Goal: Transaction & Acquisition: Purchase product/service

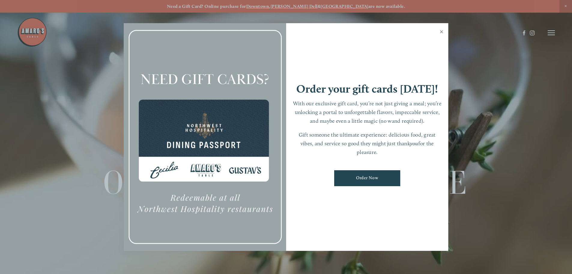
click at [440, 30] on link "Close" at bounding box center [442, 32] width 12 height 17
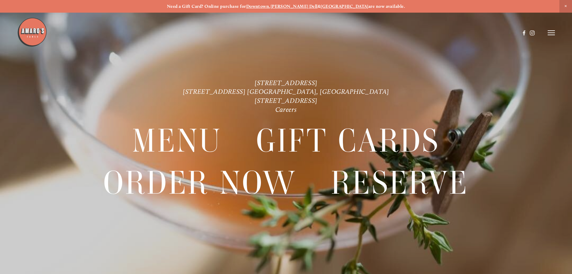
click at [553, 33] on icon at bounding box center [551, 32] width 7 height 5
click at [450, 31] on span "Order Now" at bounding box center [448, 33] width 25 height 6
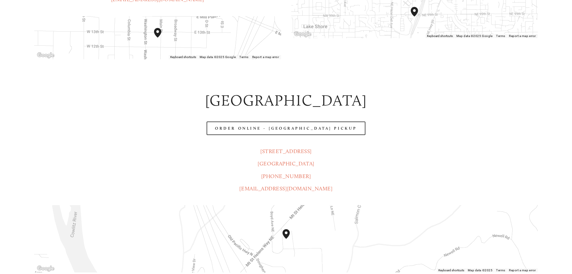
scroll to position [308, 0]
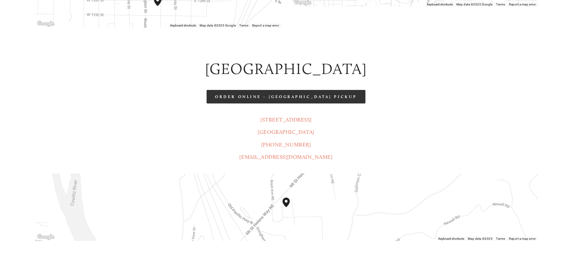
click at [309, 90] on link "Order Online - [GEOGRAPHIC_DATA] Pickup" at bounding box center [286, 97] width 159 height 14
